Goal: Task Accomplishment & Management: Use online tool/utility

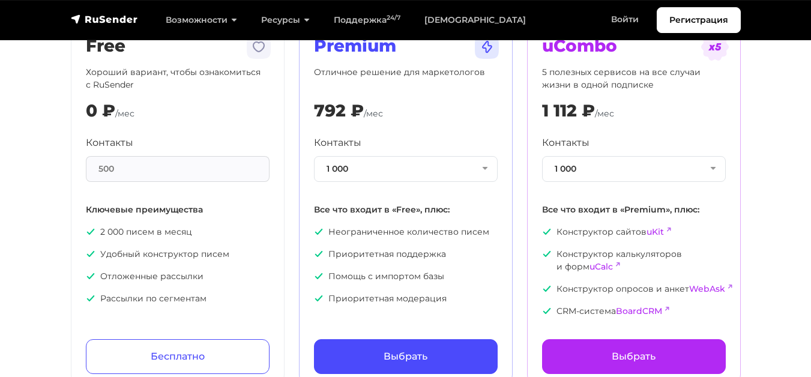
scroll to position [180, 0]
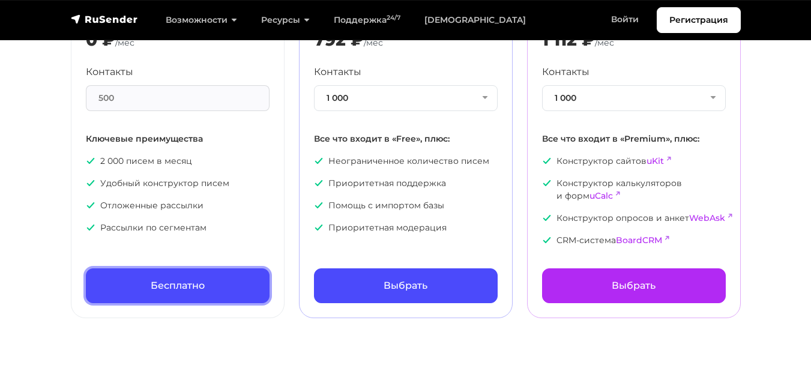
click at [179, 283] on link "Бесплатно" at bounding box center [178, 285] width 184 height 35
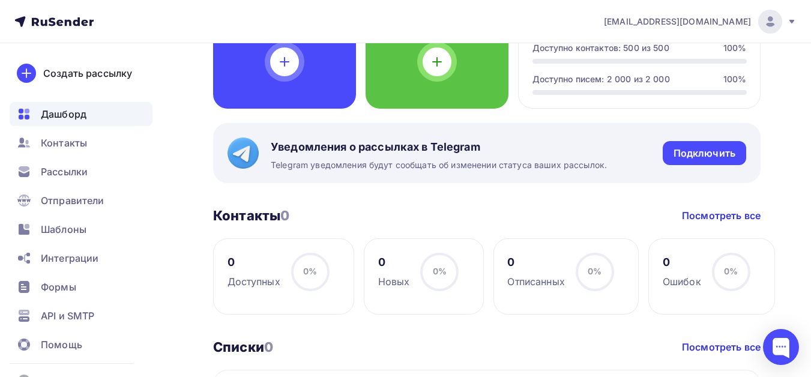
scroll to position [420, 0]
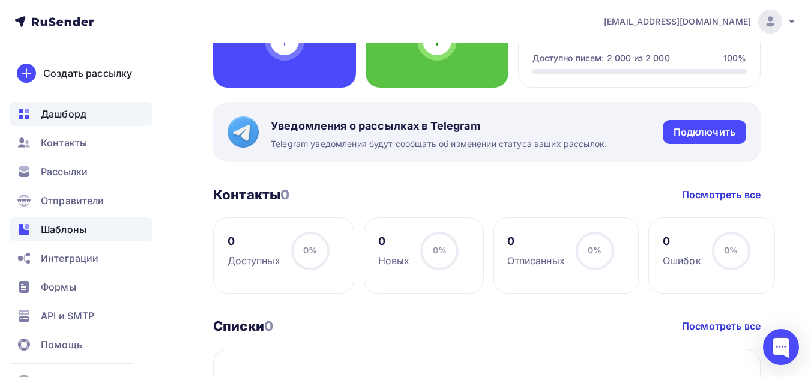
click at [66, 226] on span "Шаблоны" at bounding box center [64, 229] width 46 height 14
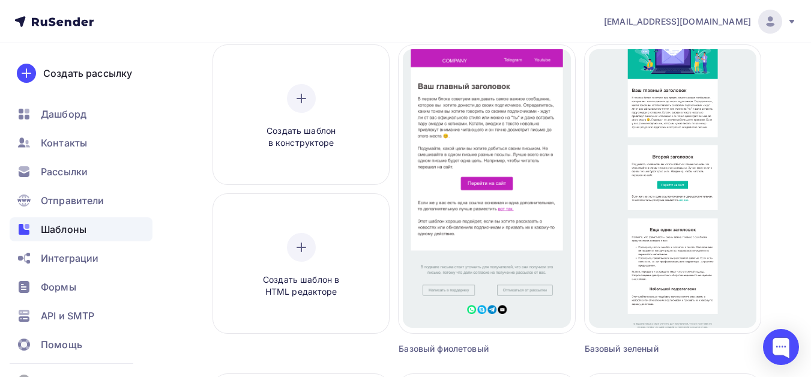
scroll to position [180, 0]
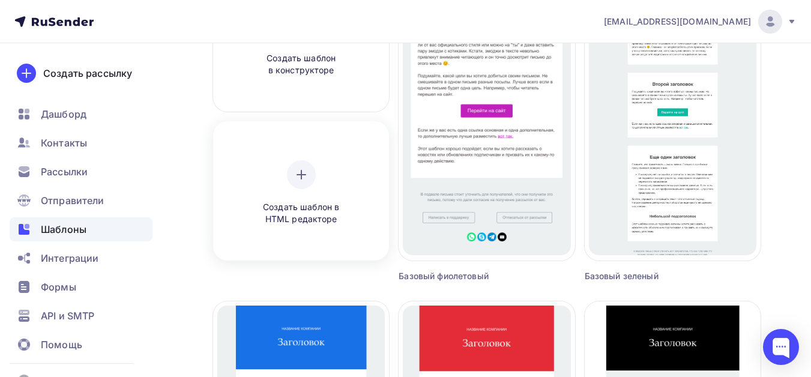
drag, startPoint x: 302, startPoint y: 178, endPoint x: 300, endPoint y: 189, distance: 11.0
click at [302, 178] on icon at bounding box center [301, 175] width 14 height 14
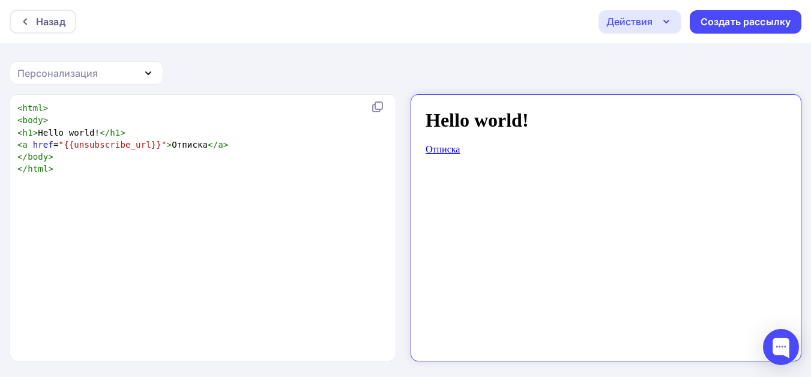
click at [17, 20] on div "Назад" at bounding box center [43, 22] width 67 height 24
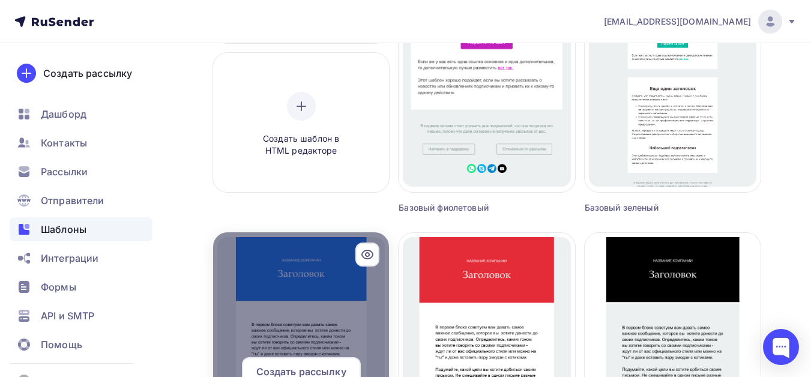
scroll to position [180, 0]
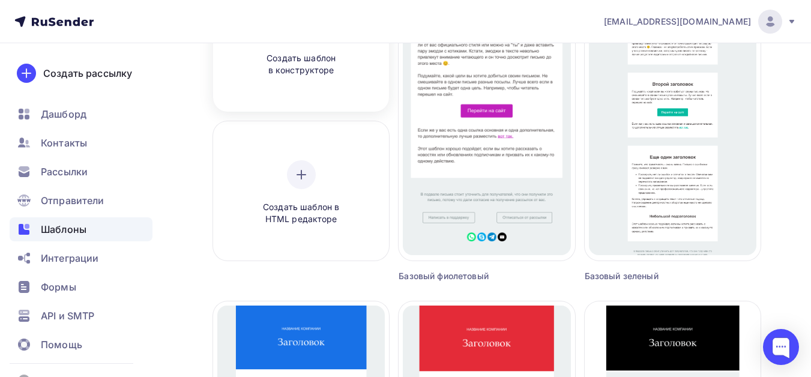
click at [305, 70] on span "Создать шаблон в конструкторе" at bounding box center [301, 64] width 114 height 25
